Goal: Find specific page/section: Find specific page/section

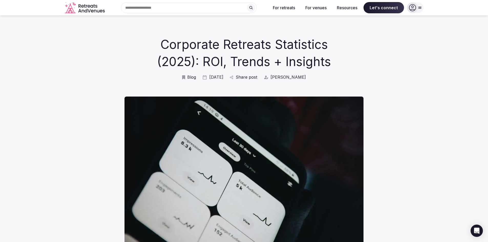
drag, startPoint x: 262, startPoint y: 182, endPoint x: 262, endPoint y: 4, distance: 178.4
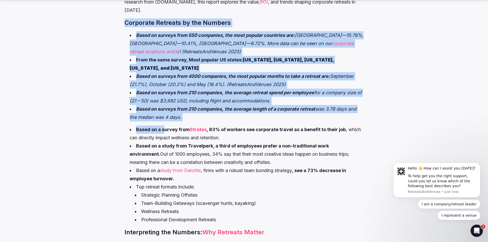
scroll to position [308, 0]
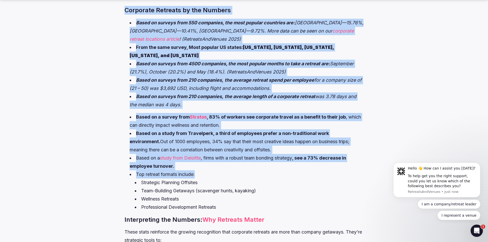
drag, startPoint x: 121, startPoint y: 40, endPoint x: 227, endPoint y: 157, distance: 157.9
click at [227, 156] on li "Based on a study from Deloitte , firms with a robust team bonding strategy , se…" at bounding box center [247, 162] width 234 height 16
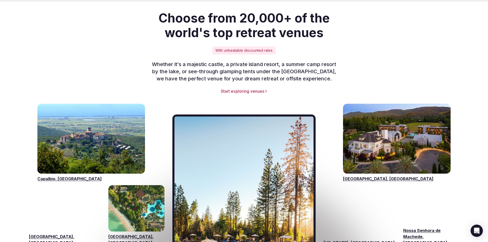
scroll to position [795, 0]
